Goal: Task Accomplishment & Management: Complete application form

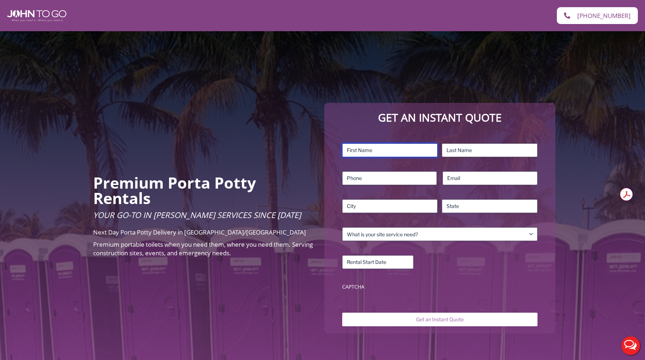
click at [394, 150] on input "First" at bounding box center [390, 150] width 96 height 14
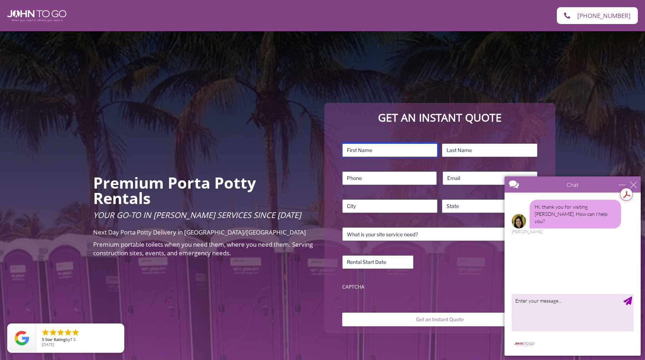
type input "Jiniya"
type input "Azad"
type input "[EMAIL_ADDRESS][DOMAIN_NAME]"
type input "[GEOGRAPHIC_DATA]"
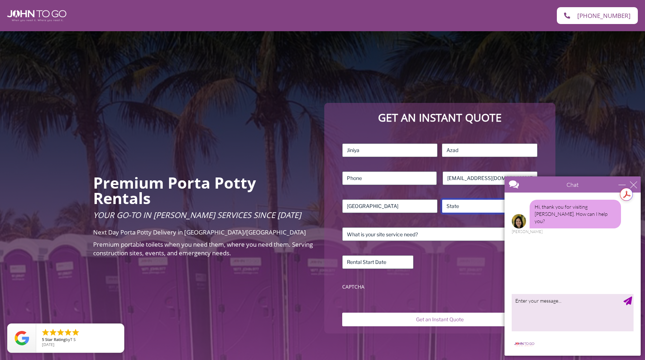
type input "NY"
click at [623, 183] on div "minimize" at bounding box center [622, 184] width 7 height 7
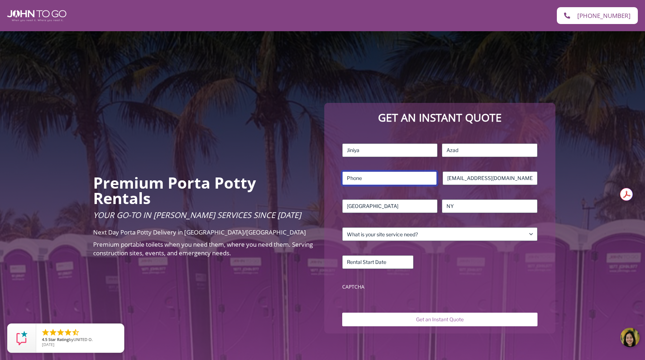
click at [389, 171] on input "Phone (Required)" at bounding box center [389, 178] width 95 height 14
click at [377, 180] on input "Phone (Required)" at bounding box center [389, 178] width 95 height 14
type input "6315079416"
click at [449, 262] on div "MM slash DD slash YYYY" at bounding box center [439, 262] width 195 height 14
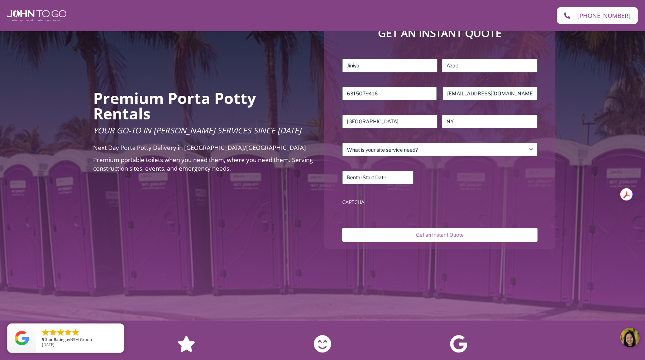
scroll to position [94, 0]
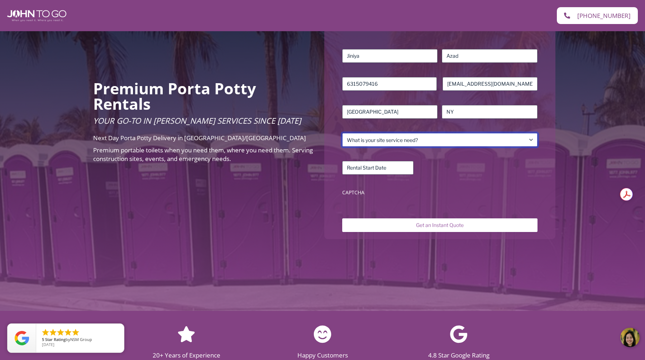
click at [432, 141] on select "What is your site service need? Consumer Construction – Commercial Construction…" at bounding box center [439, 140] width 195 height 14
click at [436, 139] on select "What is your site service need? Consumer Construction – Commercial Construction…" at bounding box center [439, 140] width 195 height 14
select select "Event"
click at [342, 133] on select "What is your site service need? Consumer Construction – Commercial Construction…" at bounding box center [439, 140] width 195 height 14
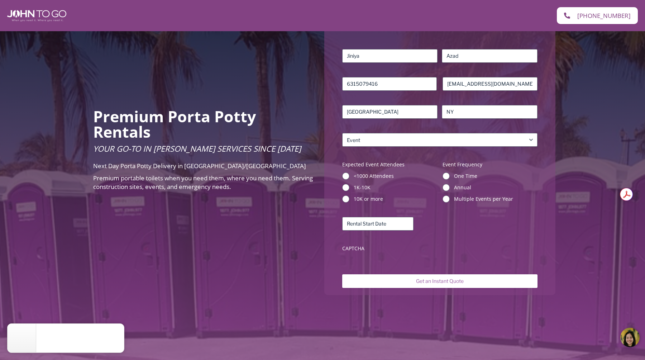
click at [428, 181] on div "<1000 Attendees 1K-10K 10K or more" at bounding box center [389, 187] width 95 height 30
click at [422, 185] on label "1K-10K" at bounding box center [396, 187] width 84 height 7
click at [350, 185] on input "1K-10K" at bounding box center [345, 187] width 7 height 7
radio input "true"
click at [426, 185] on label "1K-10K" at bounding box center [396, 187] width 84 height 7
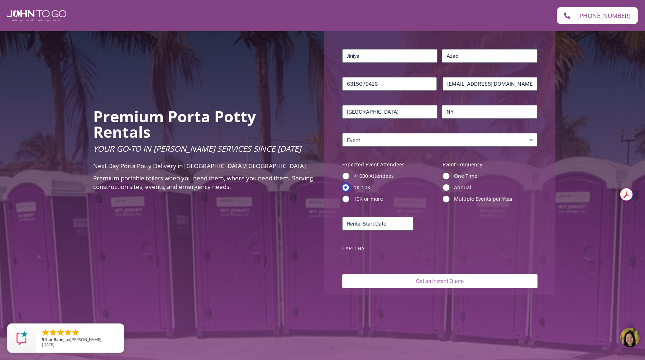
click at [350, 185] on input "1K-10K" at bounding box center [345, 187] width 7 height 7
click at [369, 200] on label "10K or more" at bounding box center [396, 198] width 84 height 7
click at [350, 200] on input "10K or more" at bounding box center [345, 198] width 7 height 7
radio input "true"
click at [440, 250] on label "CAPTCHA" at bounding box center [439, 248] width 195 height 7
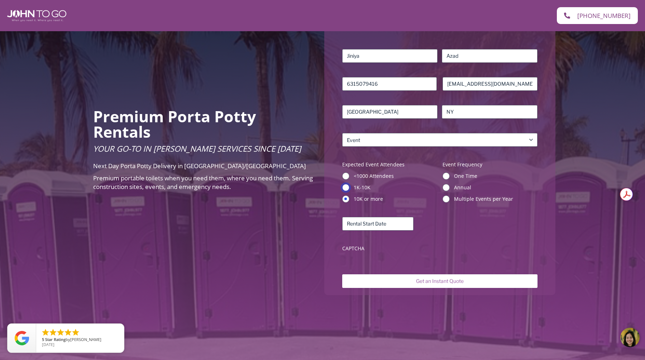
click at [349, 188] on input "1K-10K" at bounding box center [345, 187] width 7 height 7
radio input "true"
click at [442, 242] on div "Name (Required) Jiniya First Azad Last Phone (Required) [PHONE_NUMBER] Email (R…" at bounding box center [440, 152] width 203 height 213
click at [446, 176] on input "One Time" at bounding box center [446, 175] width 7 height 7
radio input "true"
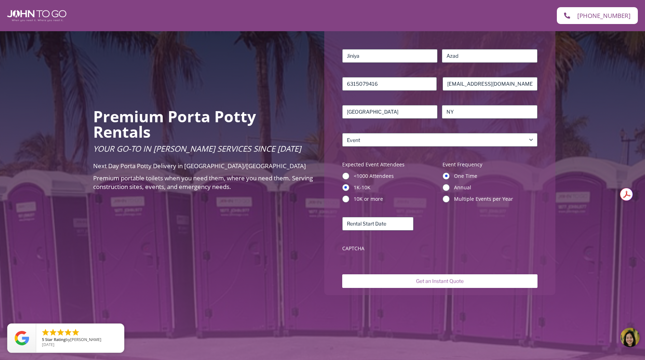
click at [429, 250] on label "CAPTCHA" at bounding box center [439, 248] width 195 height 7
click at [383, 226] on input "Rental Start Date (Required)" at bounding box center [377, 224] width 71 height 14
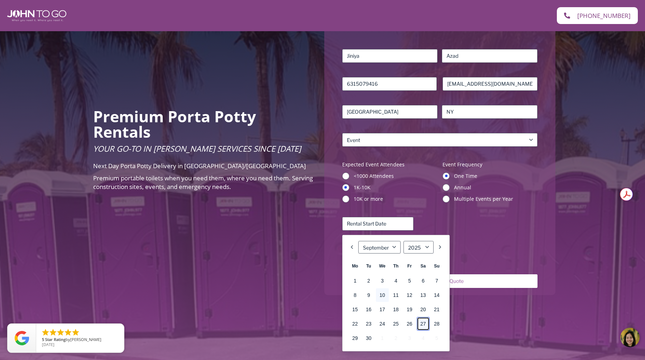
click at [420, 322] on link "27" at bounding box center [423, 324] width 13 height 14
type input "[DATE]"
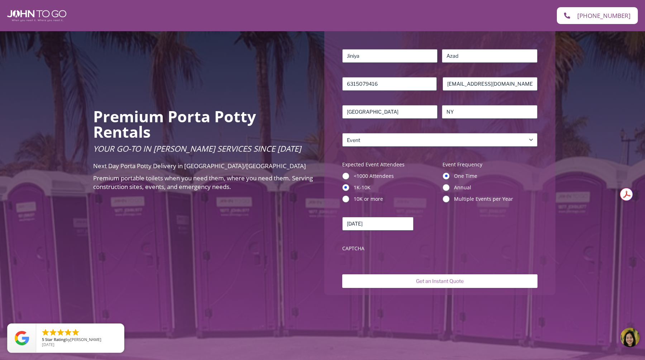
click at [442, 227] on div "[DATE] MM slash DD slash YYYY" at bounding box center [439, 224] width 195 height 14
click at [440, 281] on input "Get an Instant Quote" at bounding box center [439, 281] width 195 height 14
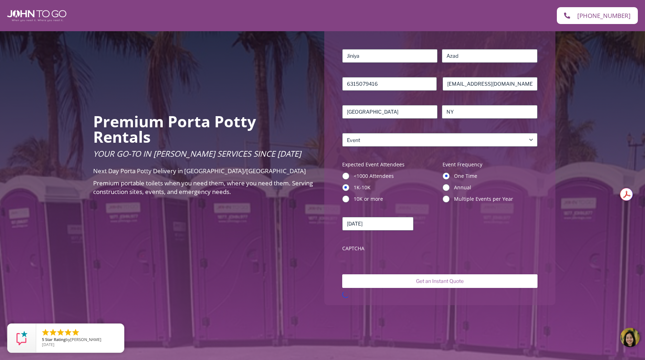
click at [428, 220] on div "[DATE] MM slash DD slash YYYY" at bounding box center [439, 224] width 195 height 14
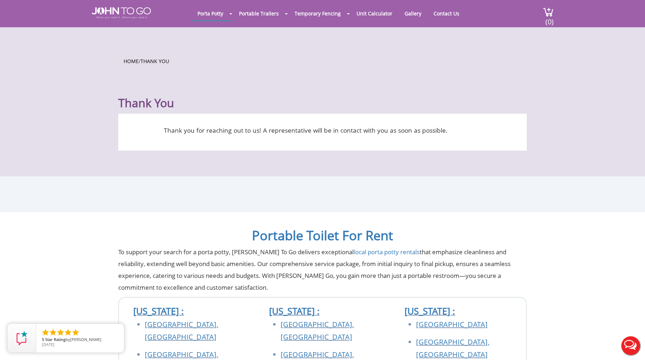
click at [312, 67] on div "Home / Thank You" at bounding box center [323, 62] width 398 height 13
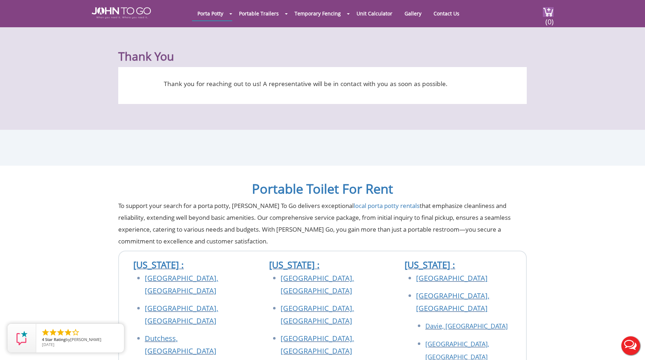
scroll to position [20, 0]
